Goal: Task Accomplishment & Management: Manage account settings

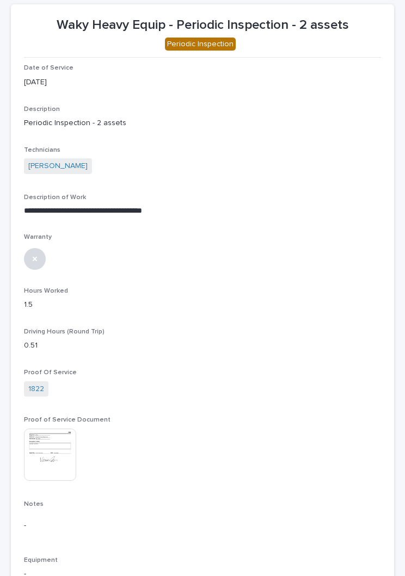
scroll to position [66, 0]
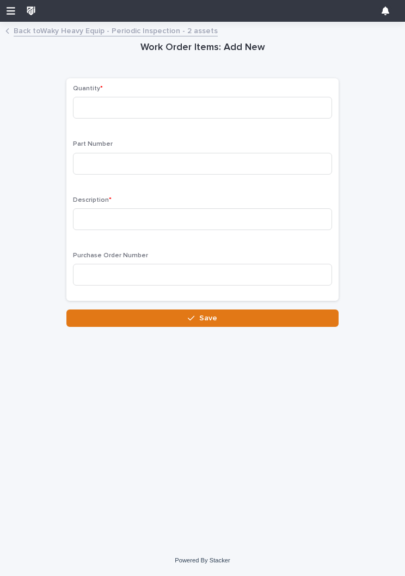
scroll to position [0, 5]
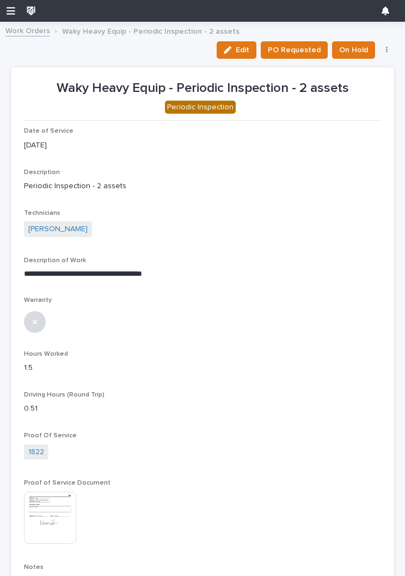
scroll to position [0, 5]
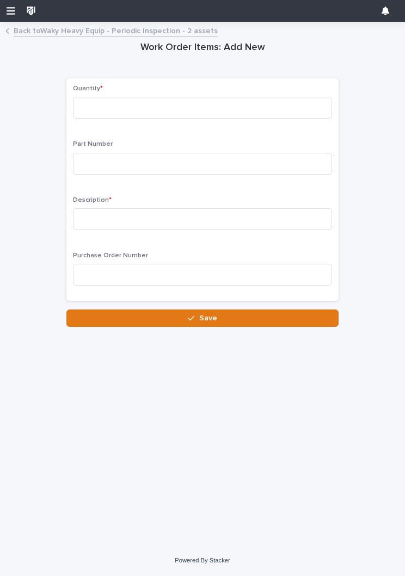
scroll to position [0, 5]
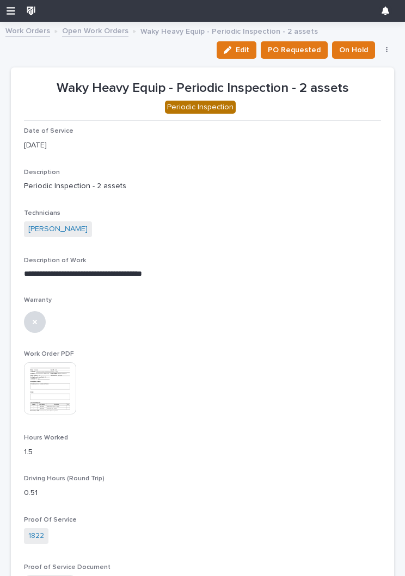
scroll to position [78, 0]
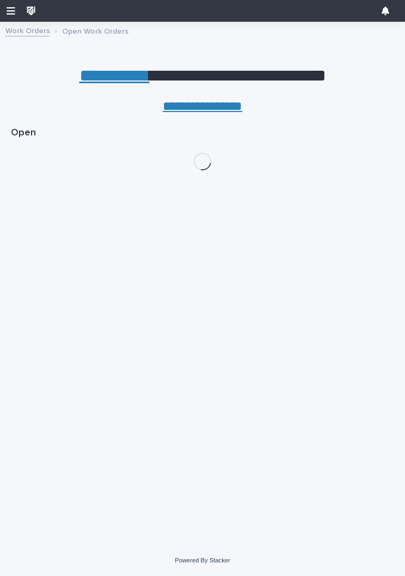
scroll to position [78, 0]
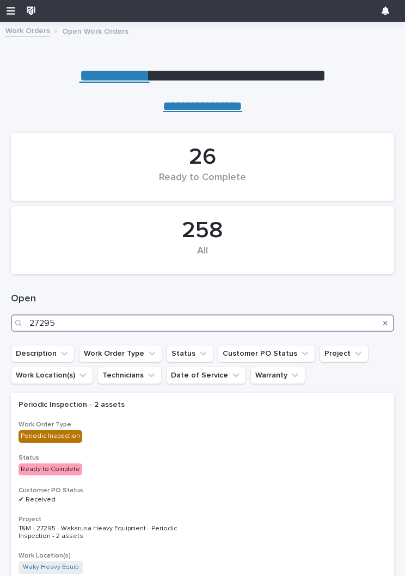
click at [178, 320] on input "27295" at bounding box center [202, 322] width 383 height 17
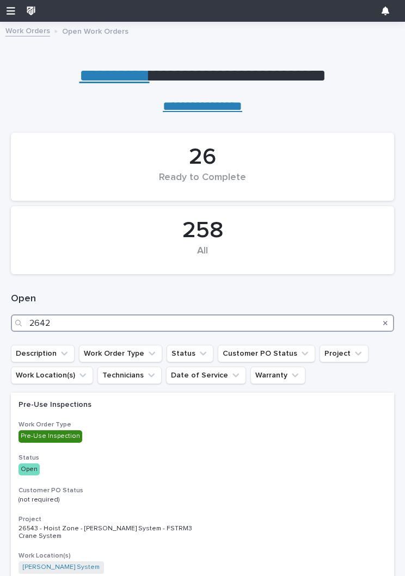
type input "26424"
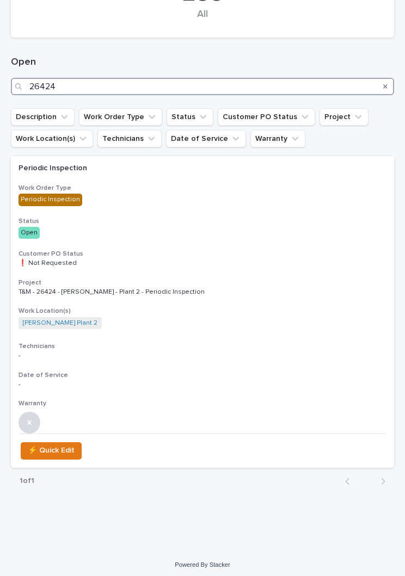
scroll to position [237, 0]
click at [272, 265] on p "❗ Not Requested" at bounding box center [202, 263] width 368 height 8
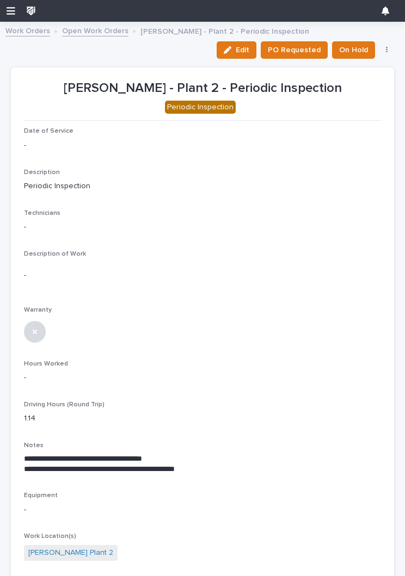
click at [244, 49] on span "Edit" at bounding box center [243, 50] width 14 height 10
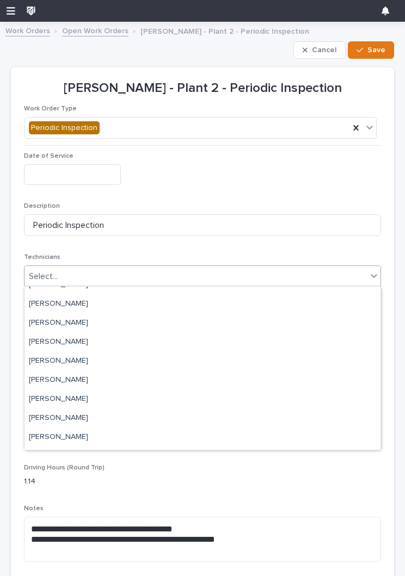
scroll to position [92, 0]
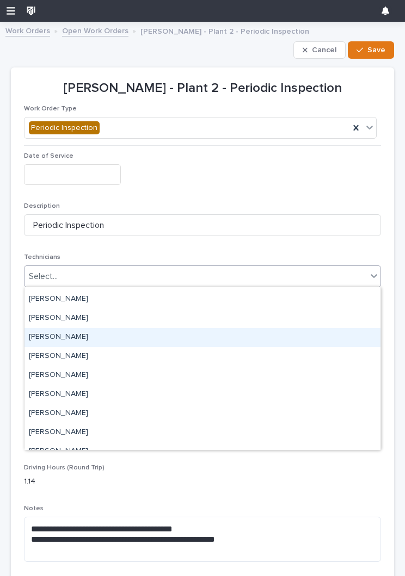
click at [126, 343] on div "[PERSON_NAME]" at bounding box center [202, 337] width 356 height 19
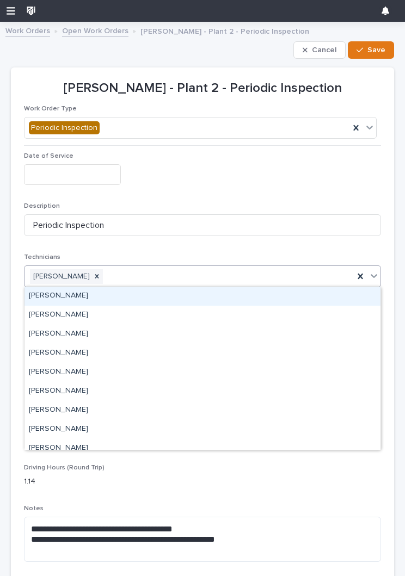
scroll to position [0, 0]
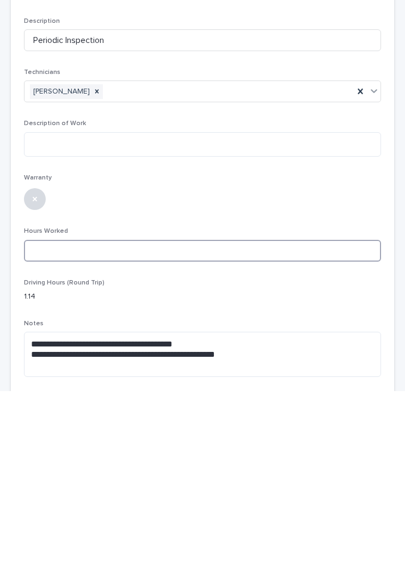
click at [249, 425] on input at bounding box center [202, 436] width 357 height 22
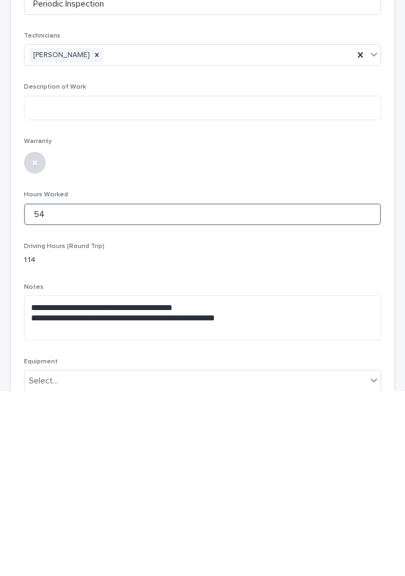
scroll to position [36, 0]
type input "54"
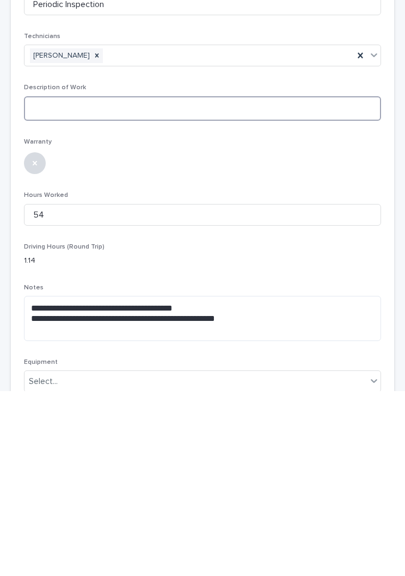
click at [320, 281] on textarea at bounding box center [202, 293] width 357 height 24
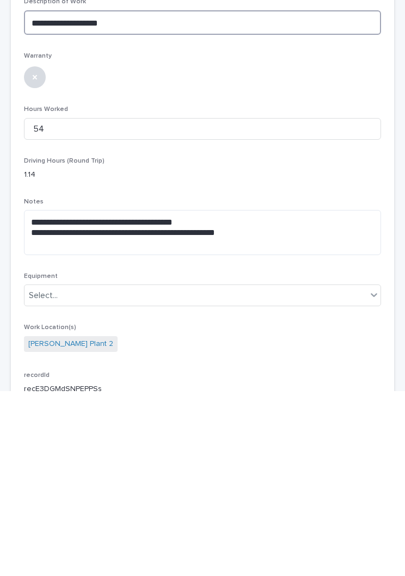
scroll to position [130, 0]
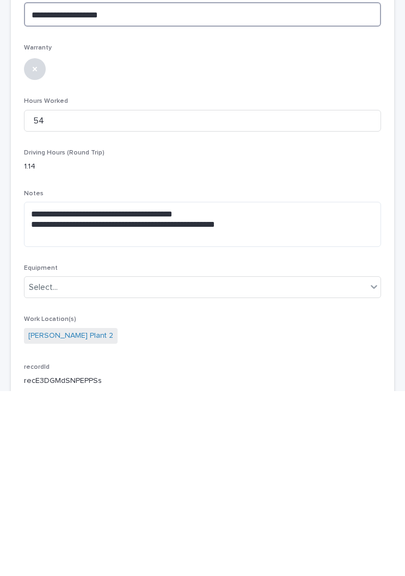
type textarea "**********"
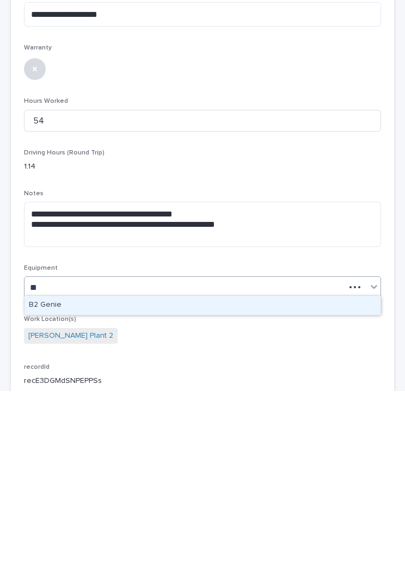
type input "**"
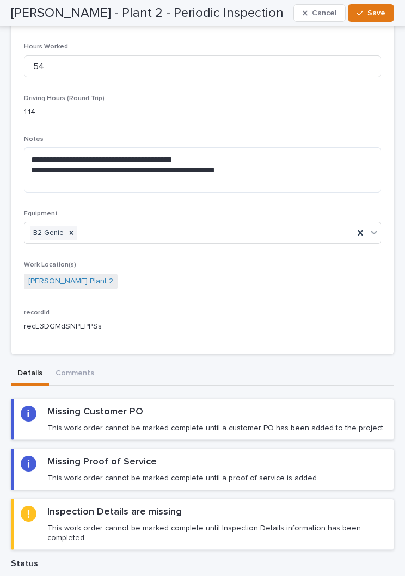
scroll to position [359, 0]
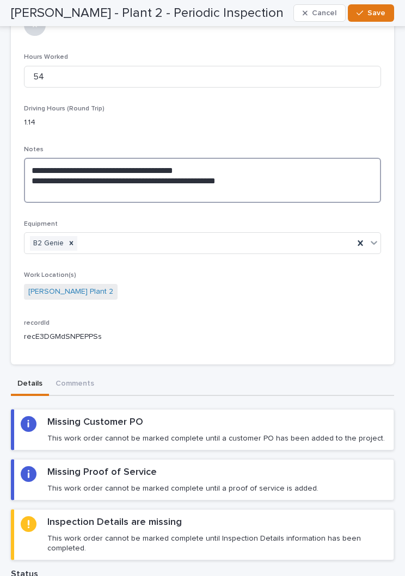
click at [252, 178] on textarea "**********" at bounding box center [202, 180] width 357 height 45
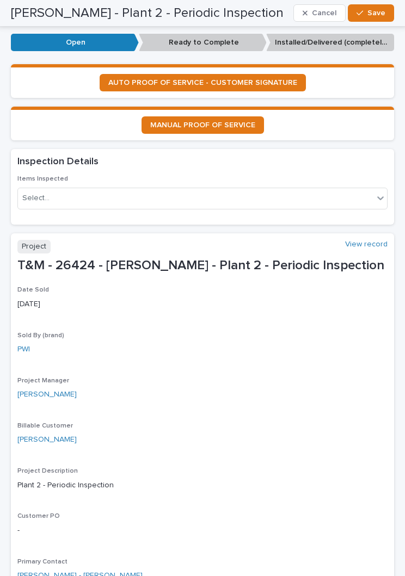
scroll to position [928, 0]
type textarea "**********"
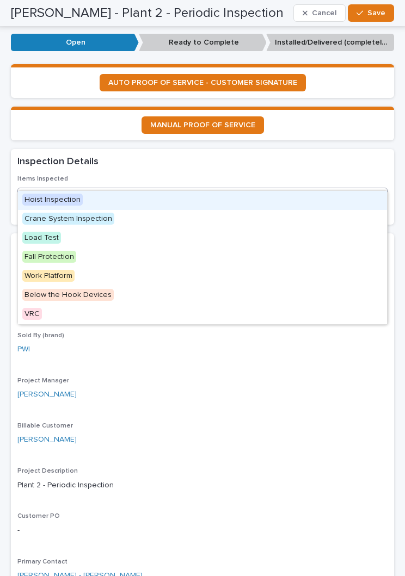
click at [286, 200] on div "Hoist Inspection" at bounding box center [202, 200] width 369 height 19
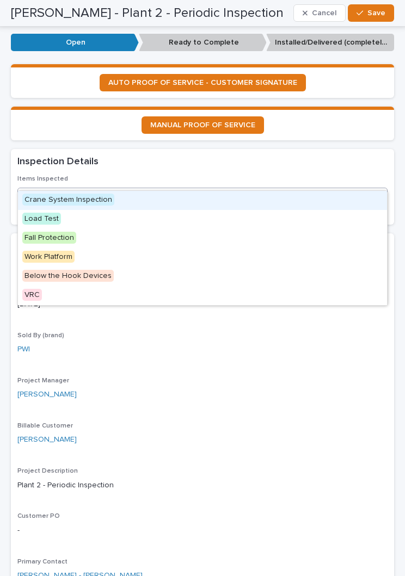
click at [245, 203] on div "Crane System Inspection" at bounding box center [202, 200] width 369 height 19
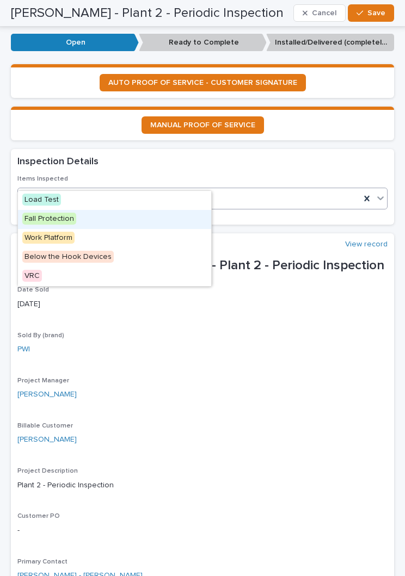
click at [153, 220] on div "Fall Protection" at bounding box center [114, 219] width 193 height 19
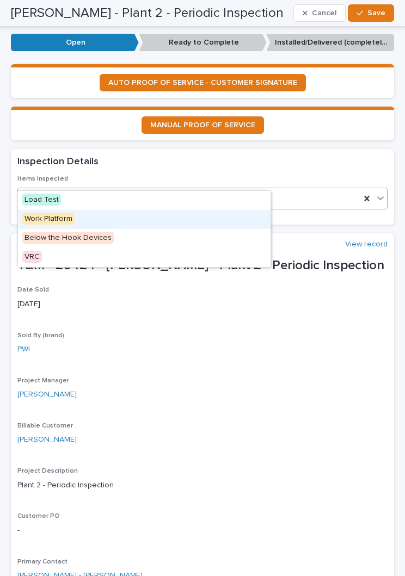
click at [234, 223] on div "Work Platform" at bounding box center [144, 219] width 252 height 19
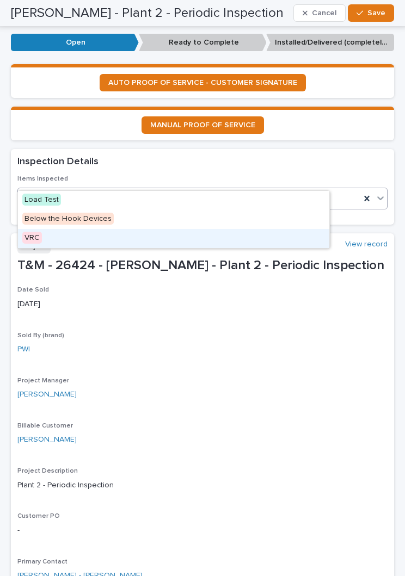
click at [233, 233] on div "VRC" at bounding box center [173, 238] width 311 height 19
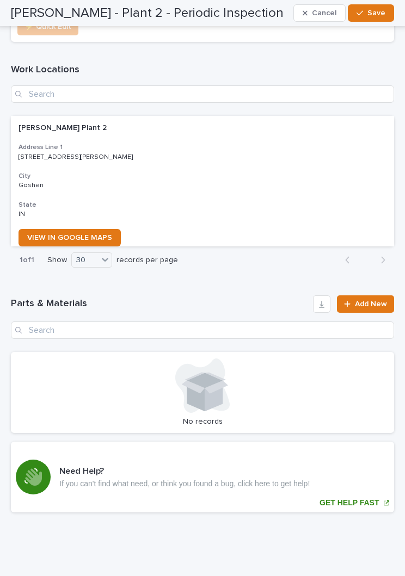
scroll to position [1917, 0]
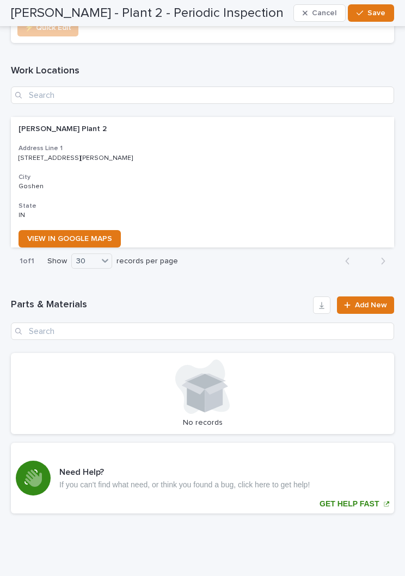
click at [370, 6] on button "Save" at bounding box center [371, 12] width 46 height 17
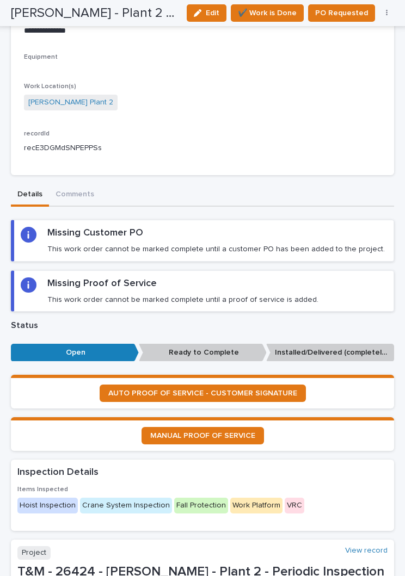
scroll to position [422, 0]
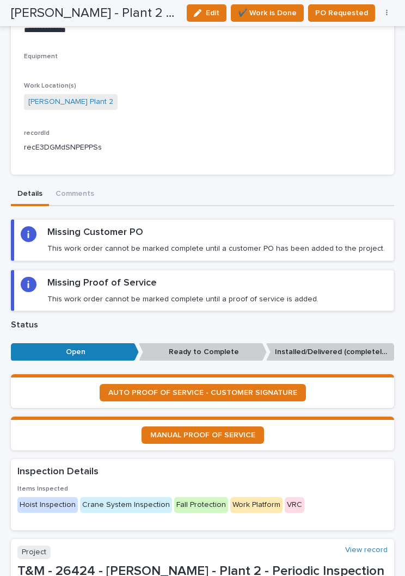
click at [281, 389] on span "AUTO PROOF OF SERVICE - CUSTOMER SIGNATURE" at bounding box center [202, 393] width 189 height 8
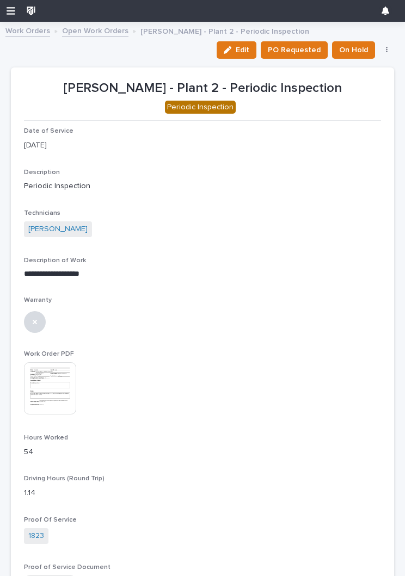
scroll to position [0, 0]
